Goal: Browse casually: Explore the website without a specific task or goal

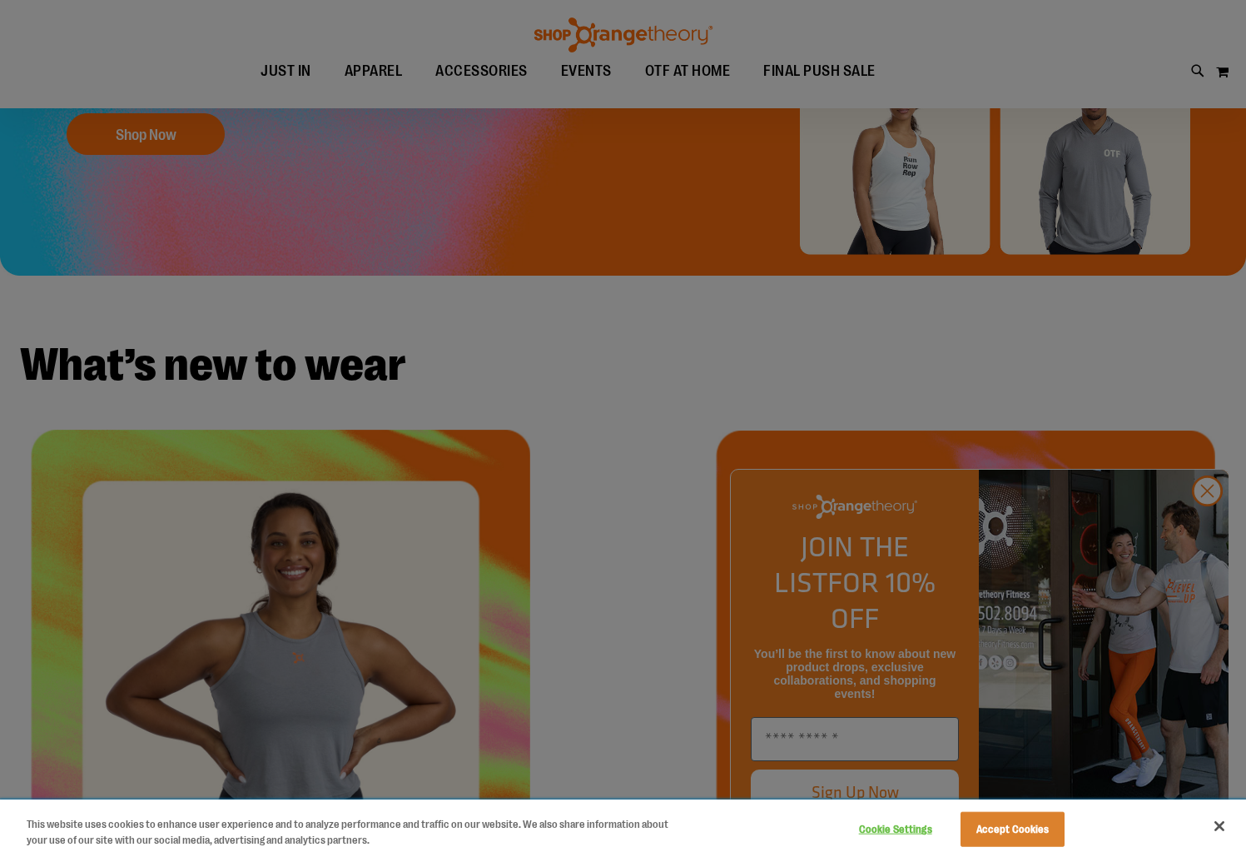
scroll to position [426, 0]
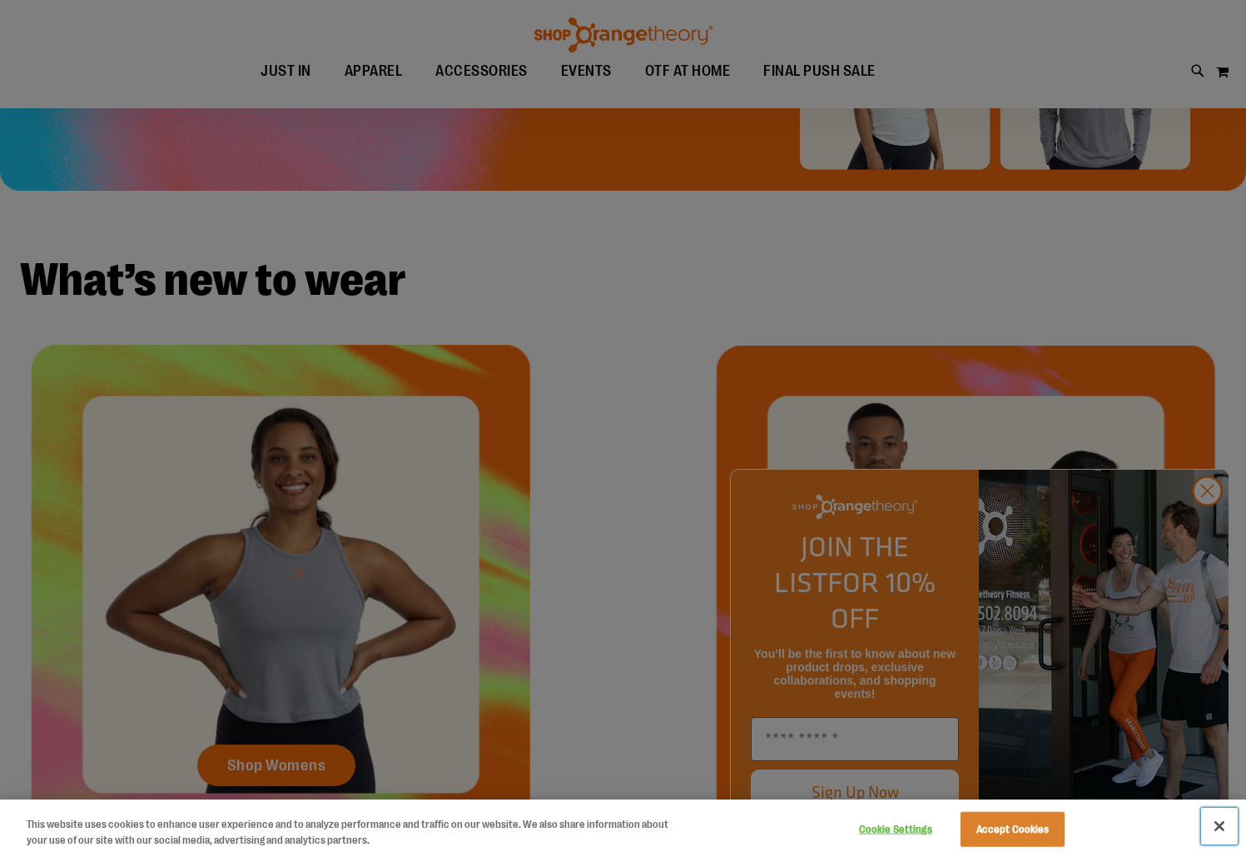
click at [1224, 823] on button "Close" at bounding box center [1219, 825] width 37 height 37
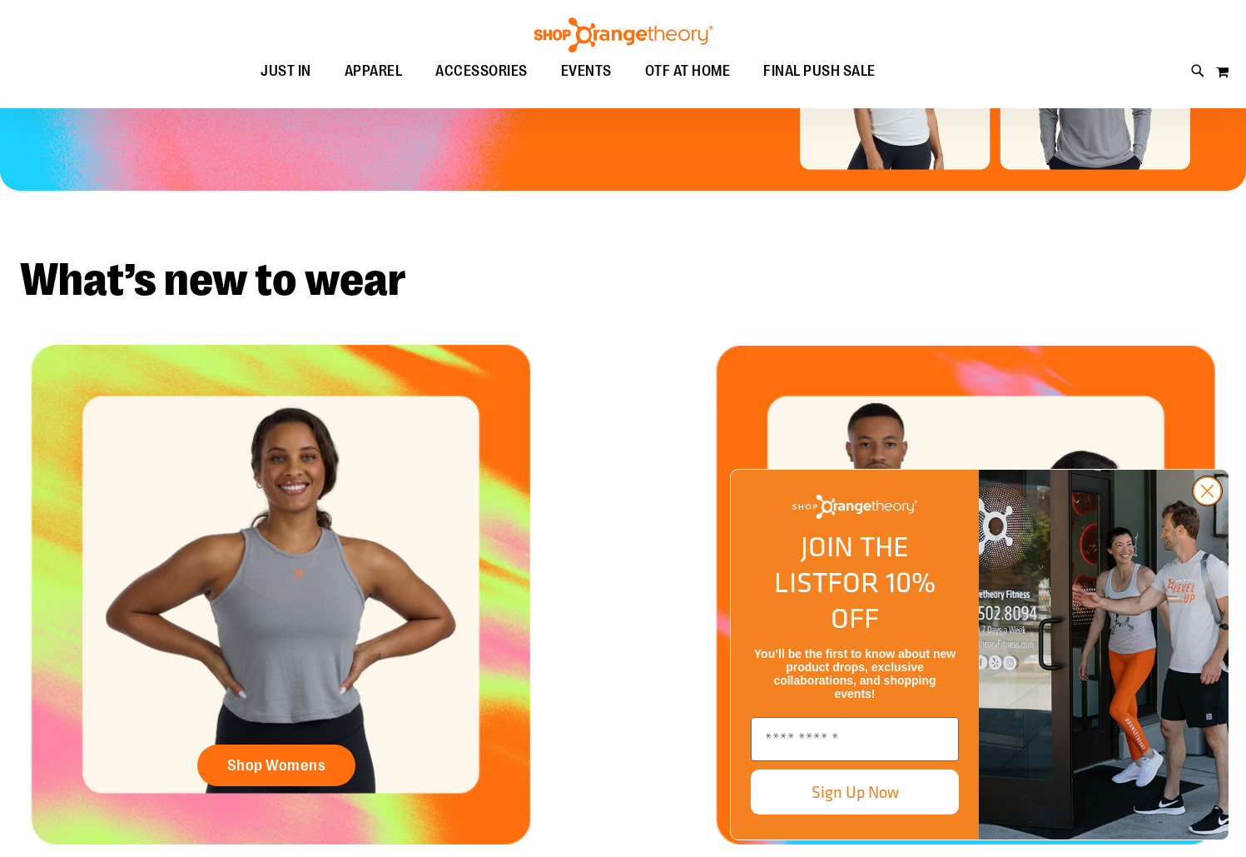
click at [1205, 504] on circle "Close dialog" at bounding box center [1207, 490] width 27 height 27
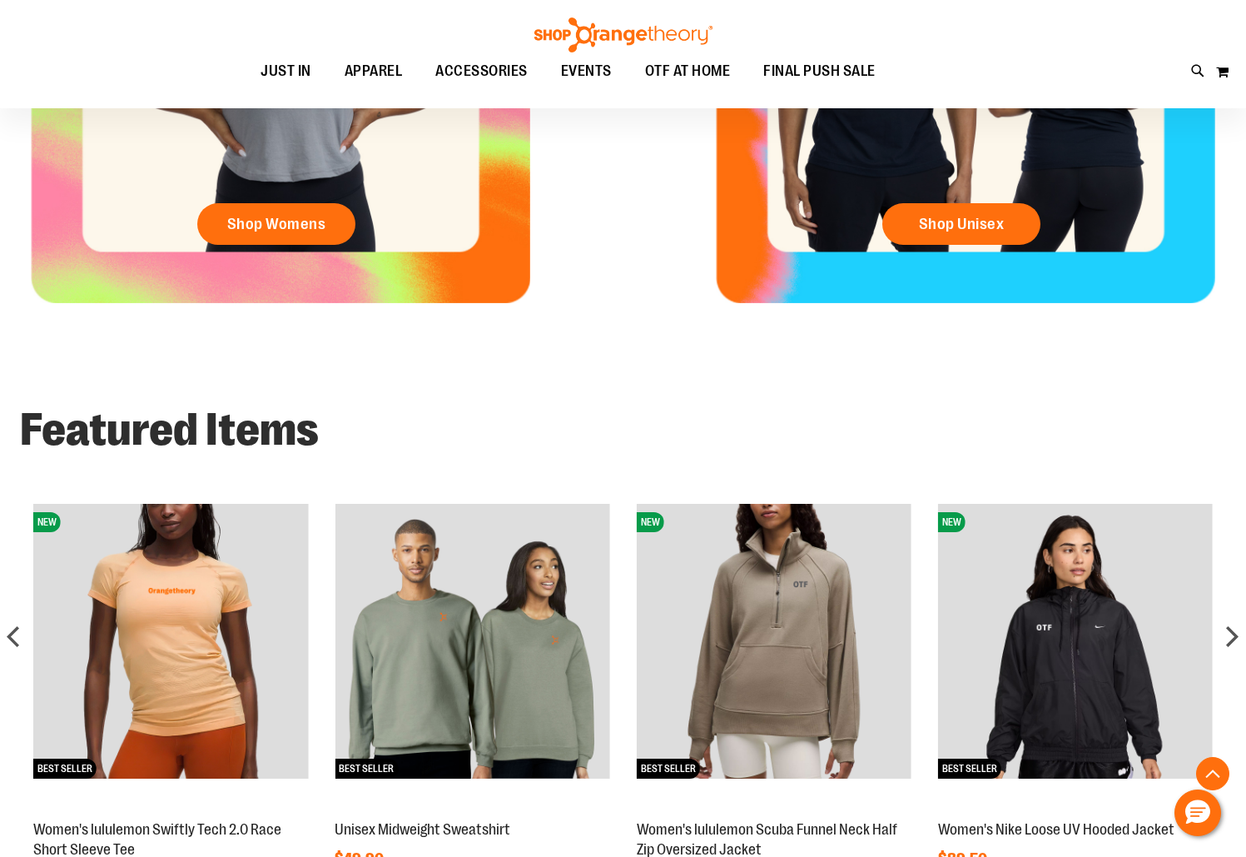
scroll to position [1430, 0]
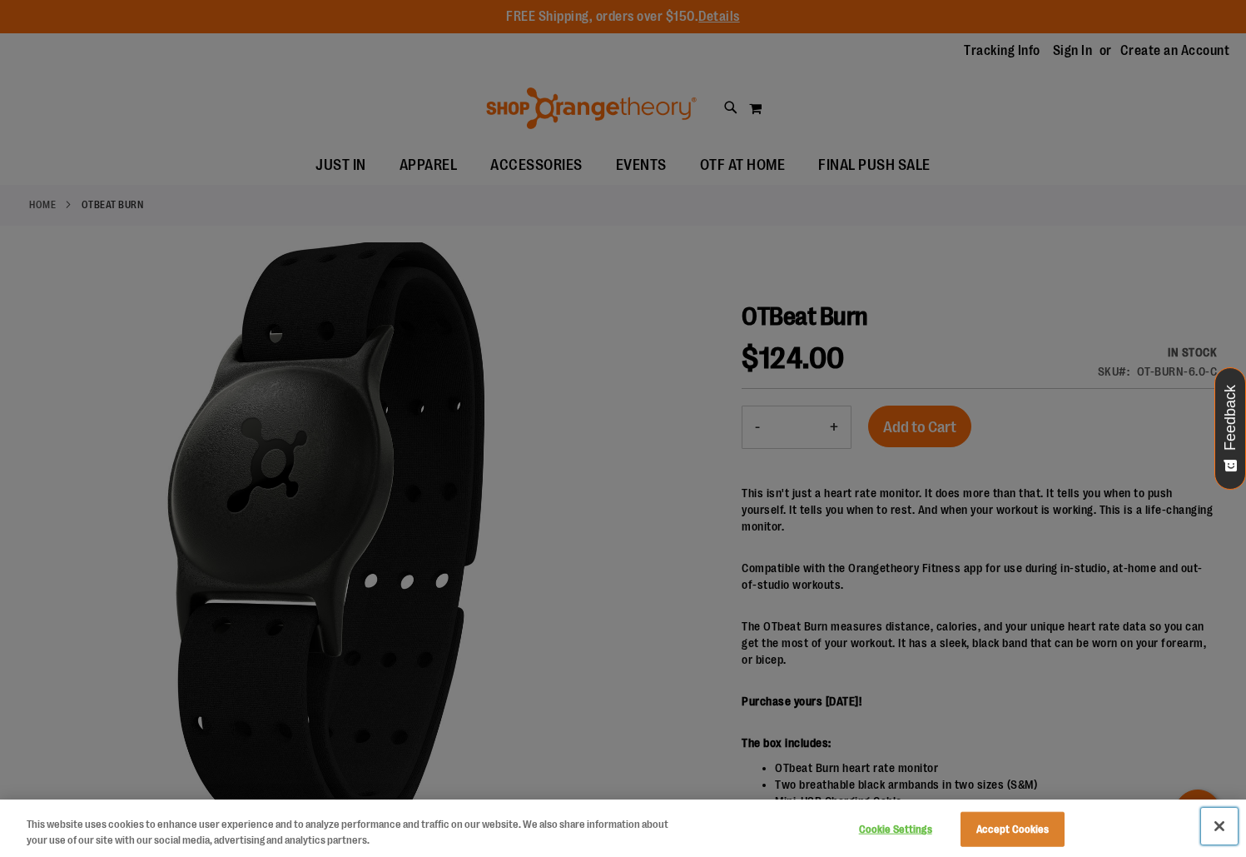
click at [1207, 828] on button "Close" at bounding box center [1219, 825] width 37 height 37
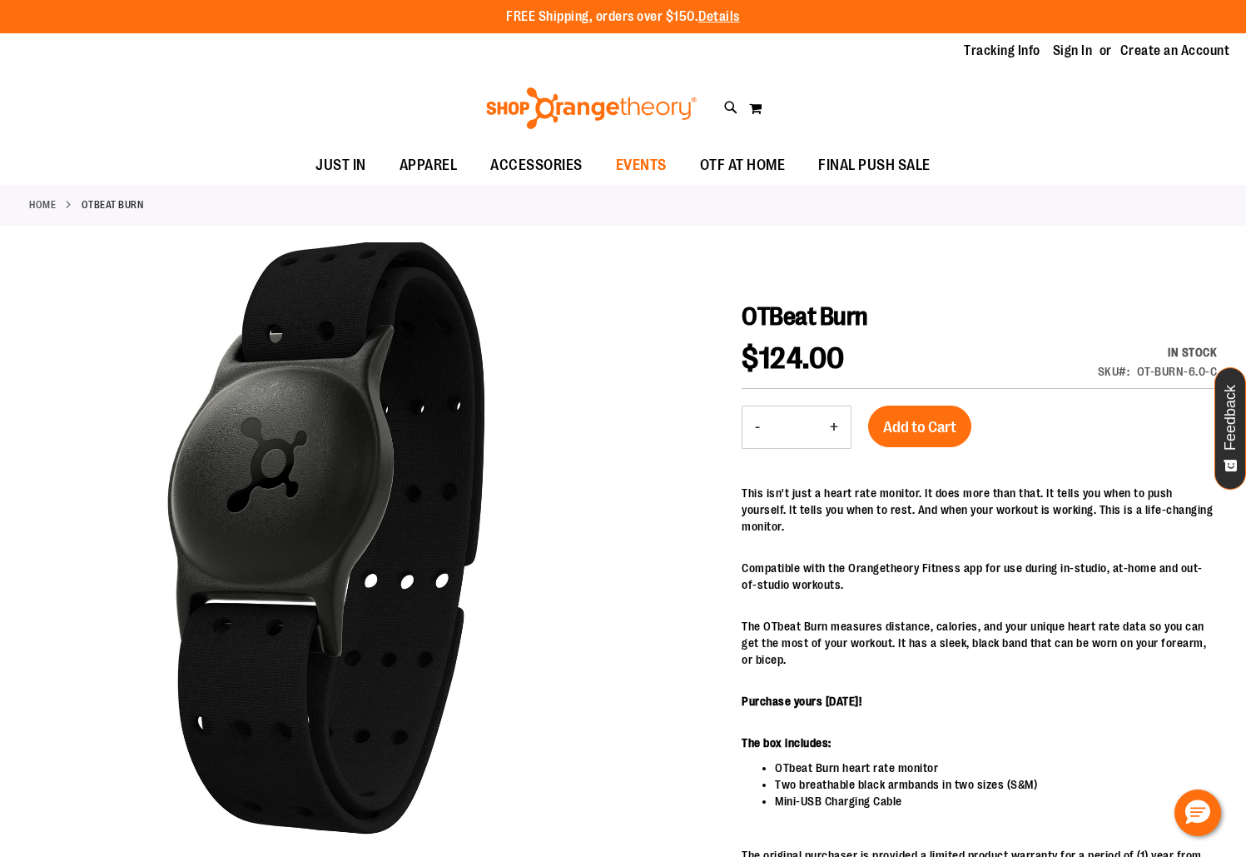
click at [649, 172] on span "EVENTS" at bounding box center [641, 165] width 51 height 37
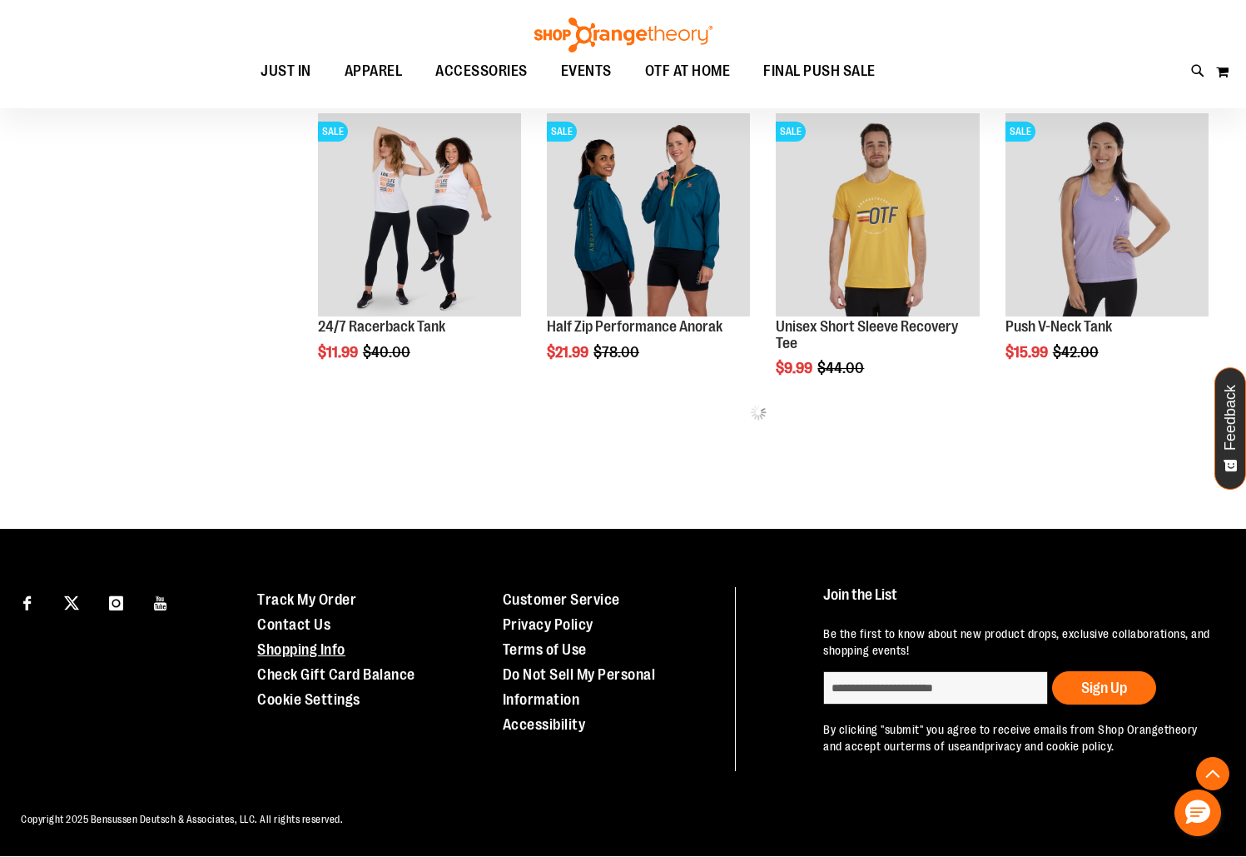
scroll to position [840, 0]
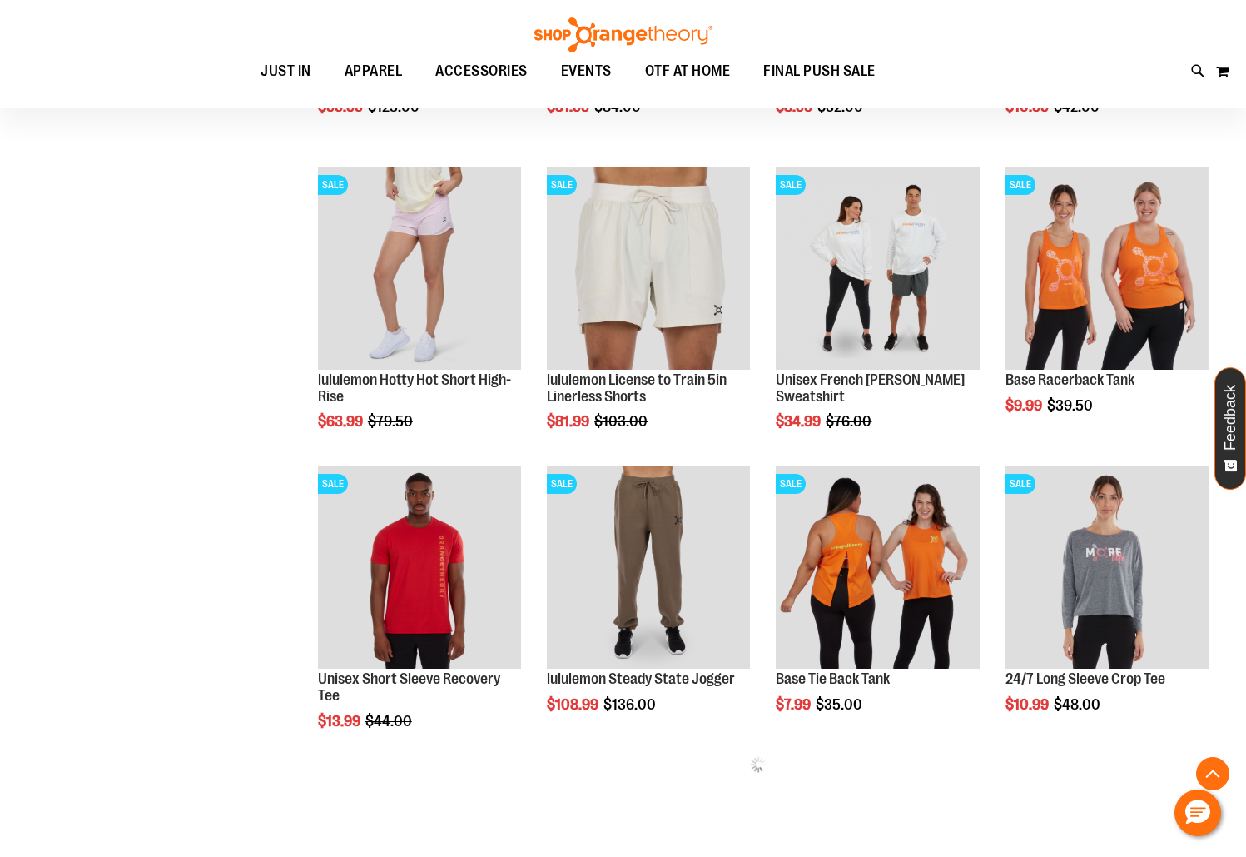
scroll to position [1284, 0]
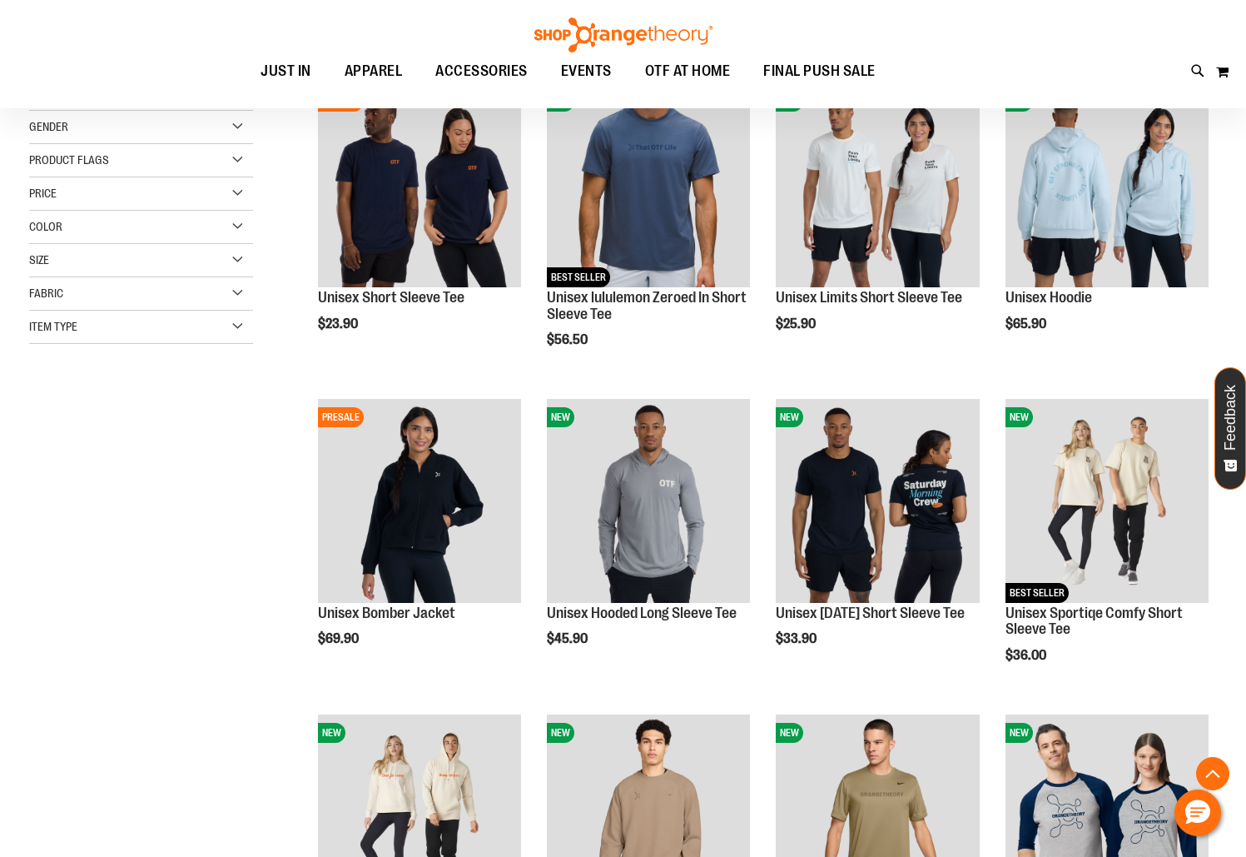
scroll to position [507, 0]
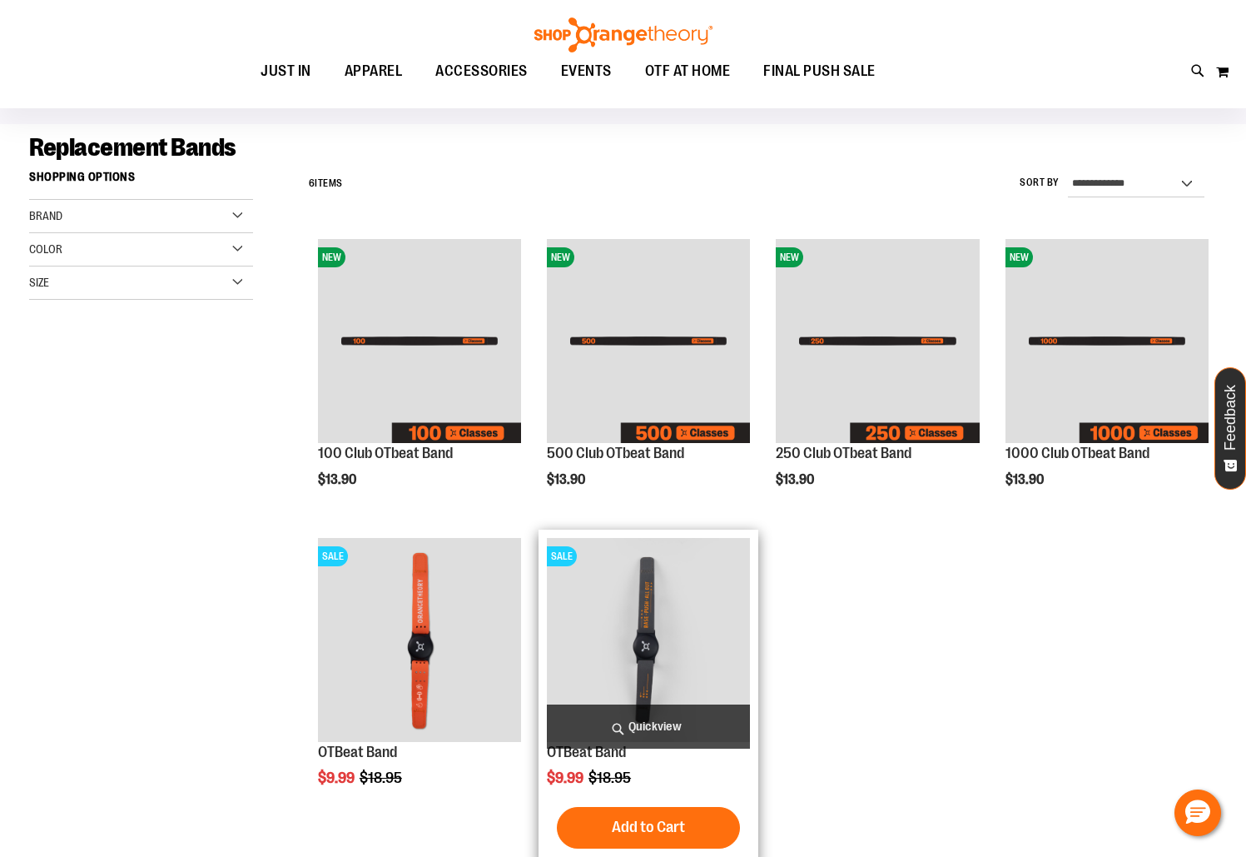
scroll to position [22, 0]
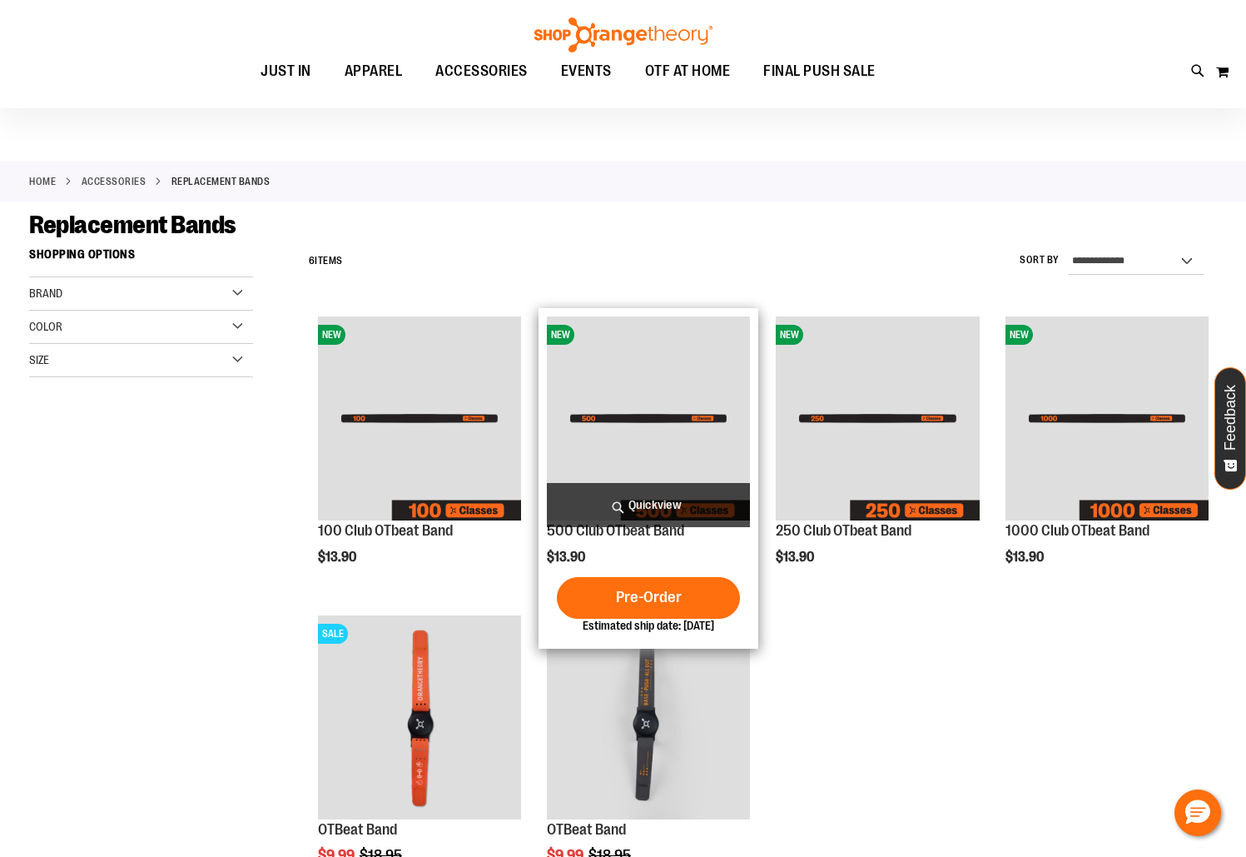
click at [666, 415] on img "product" at bounding box center [648, 417] width 203 height 203
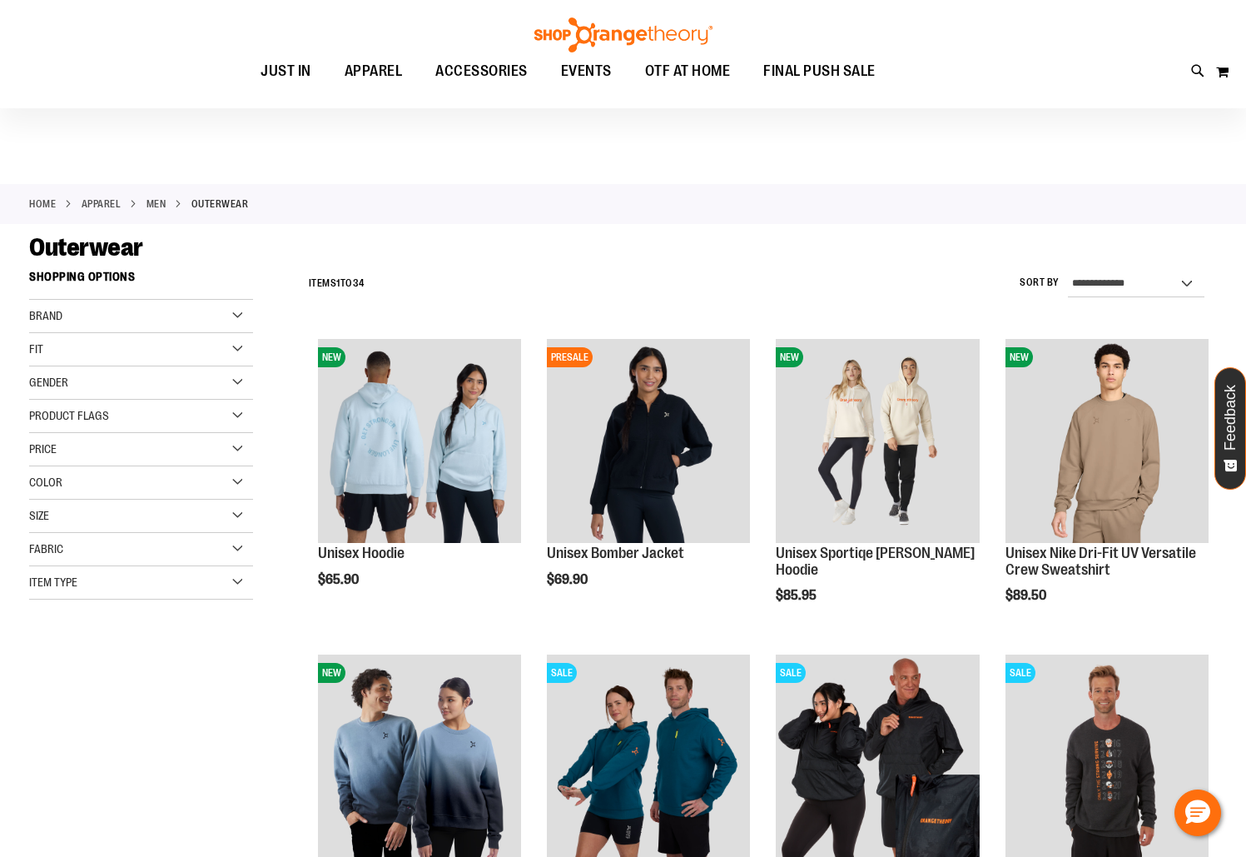
scroll to position [463, 0]
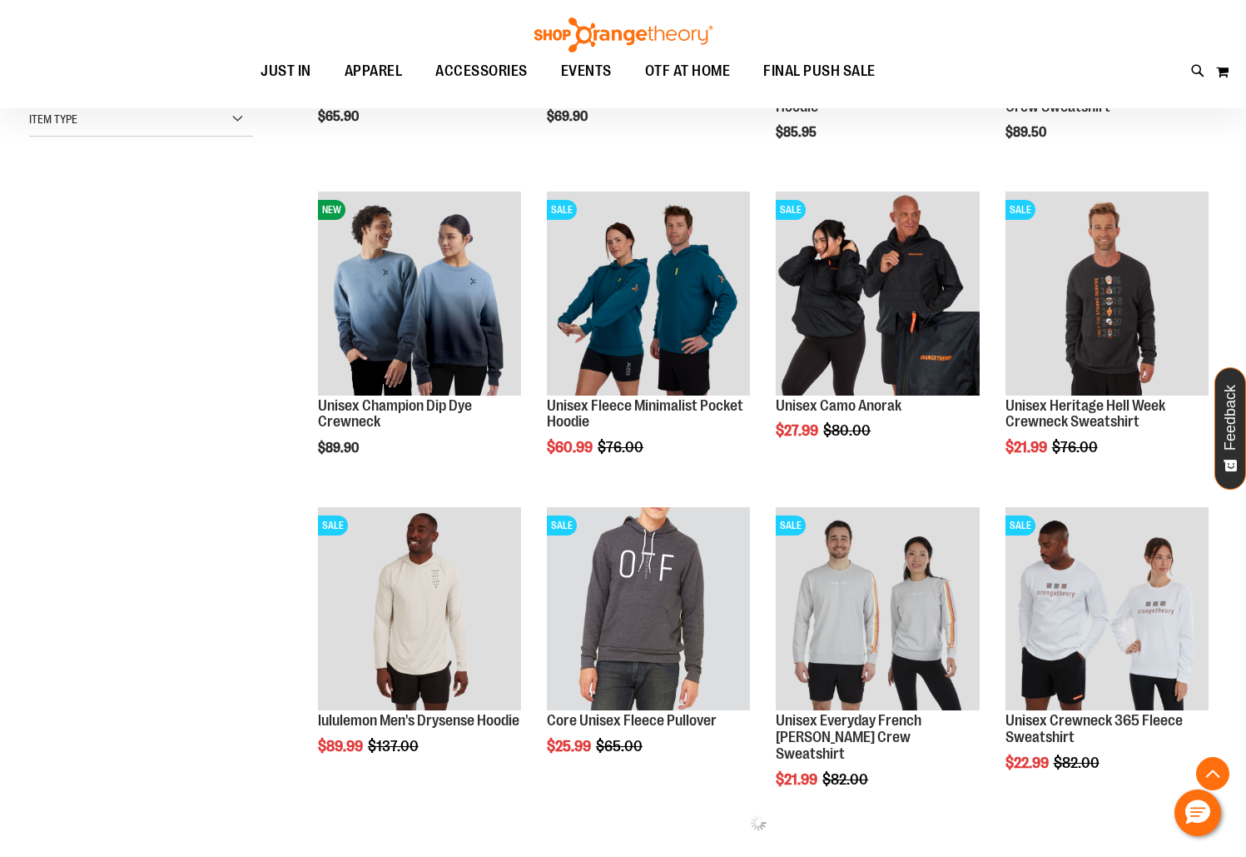
scroll to position [713, 0]
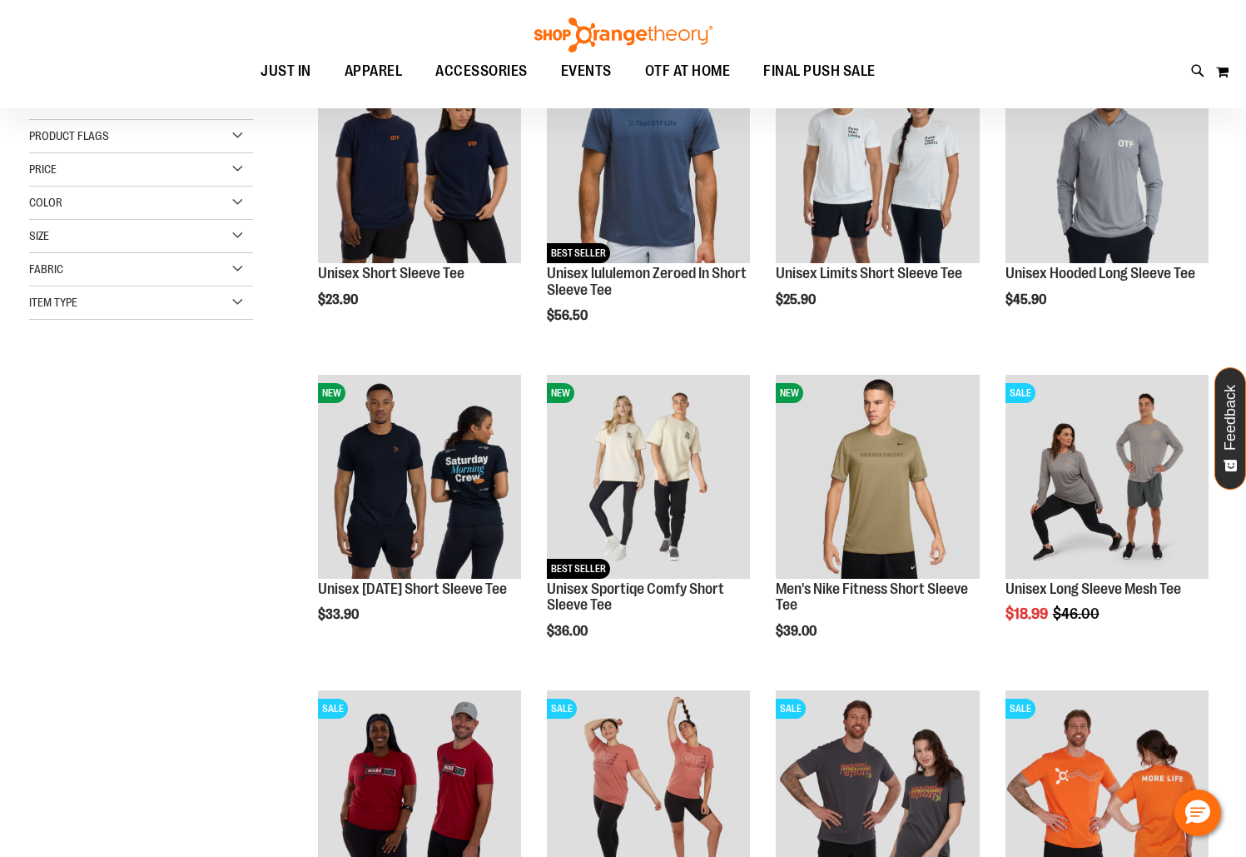
scroll to position [365, 0]
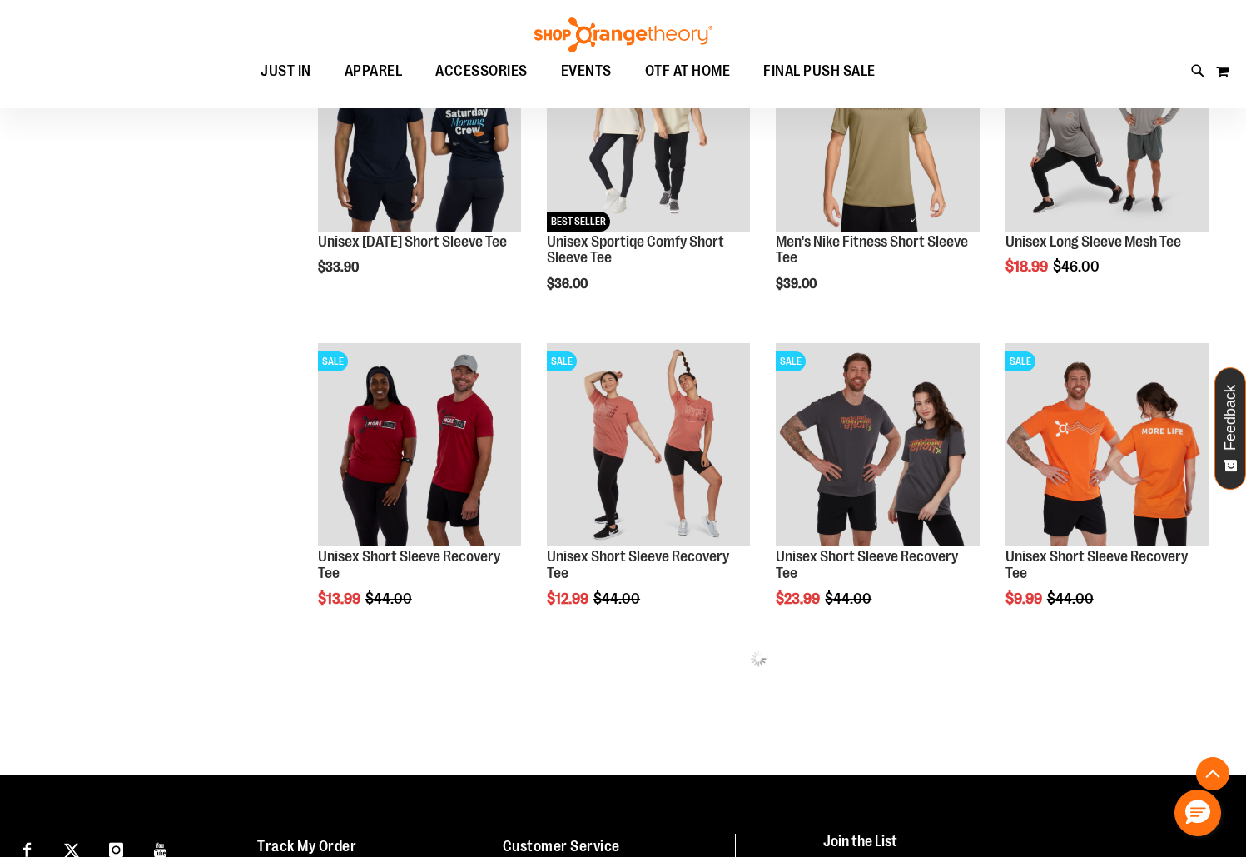
scroll to position [664, 0]
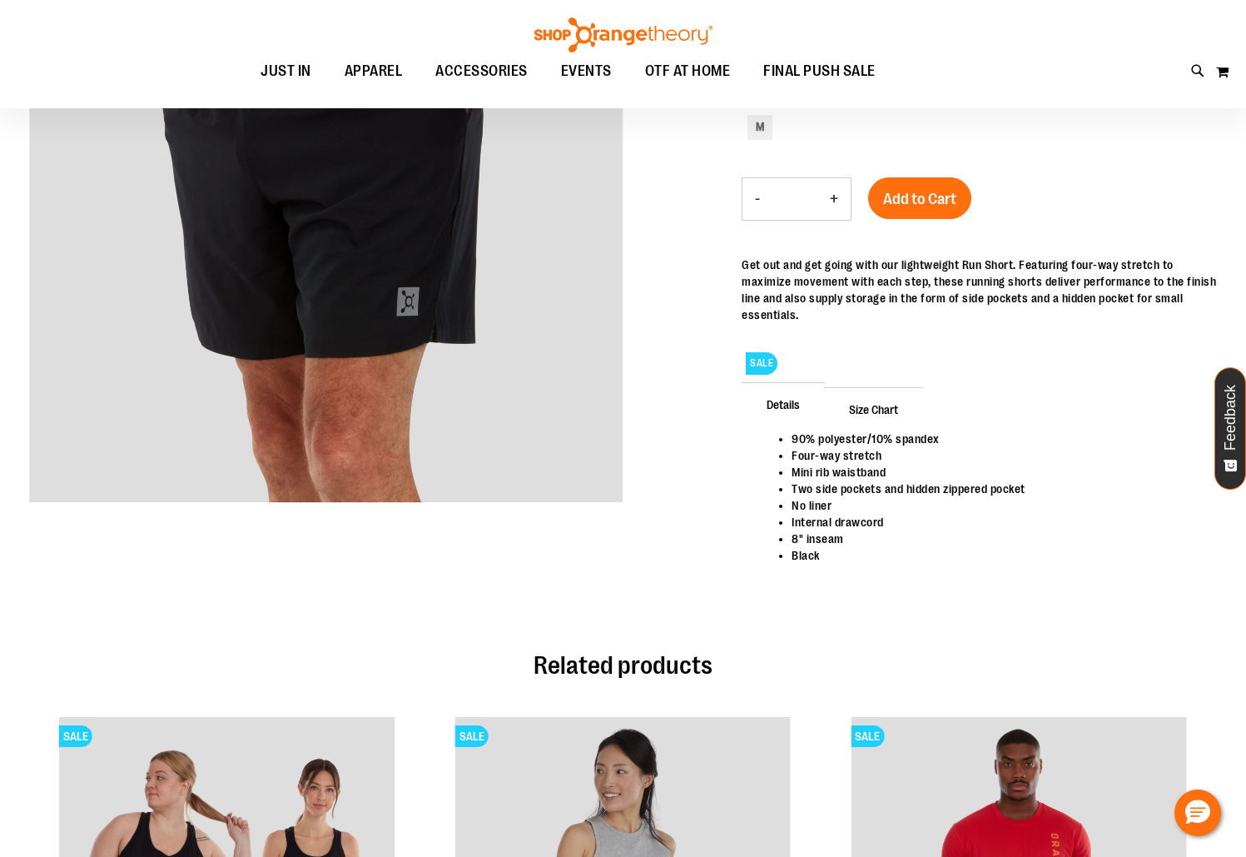
scroll to position [125, 0]
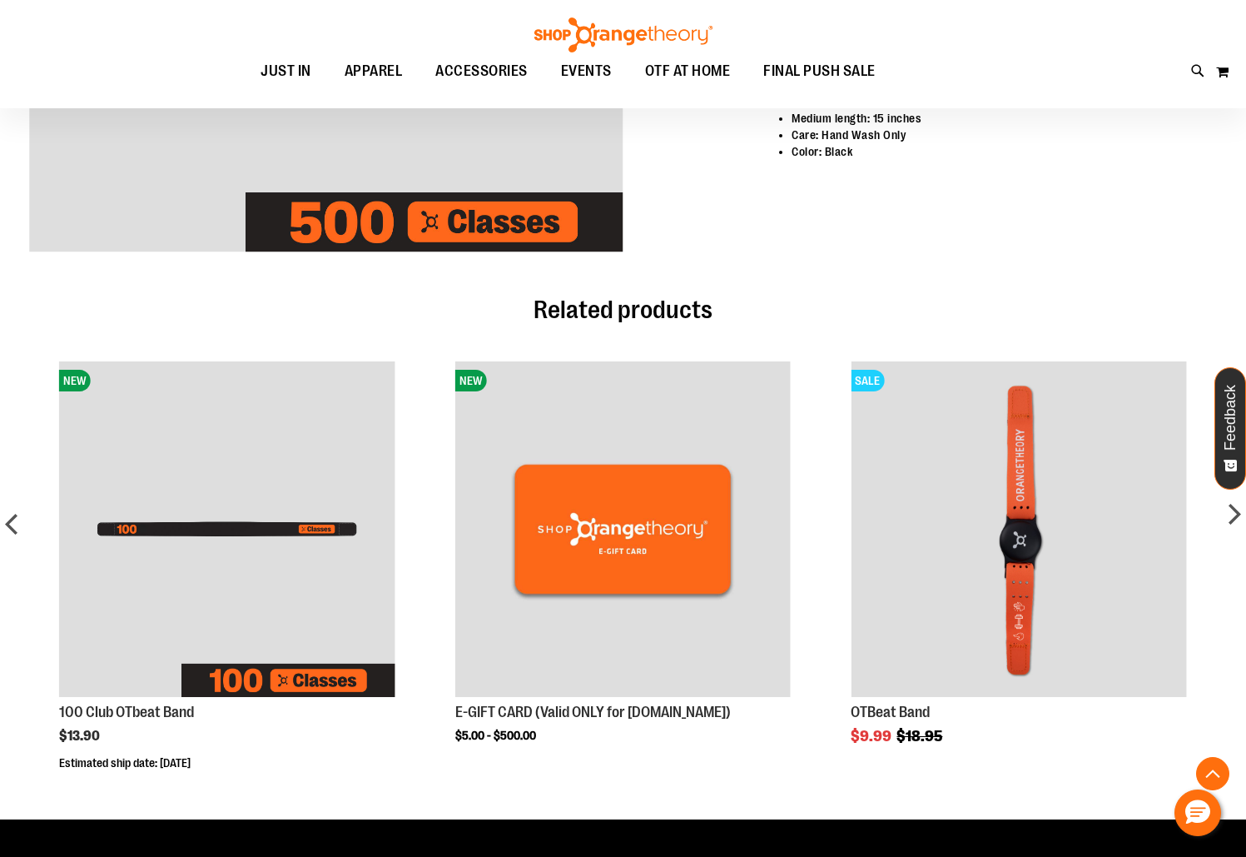
scroll to position [602, 0]
